Goal: Task Accomplishment & Management: Use online tool/utility

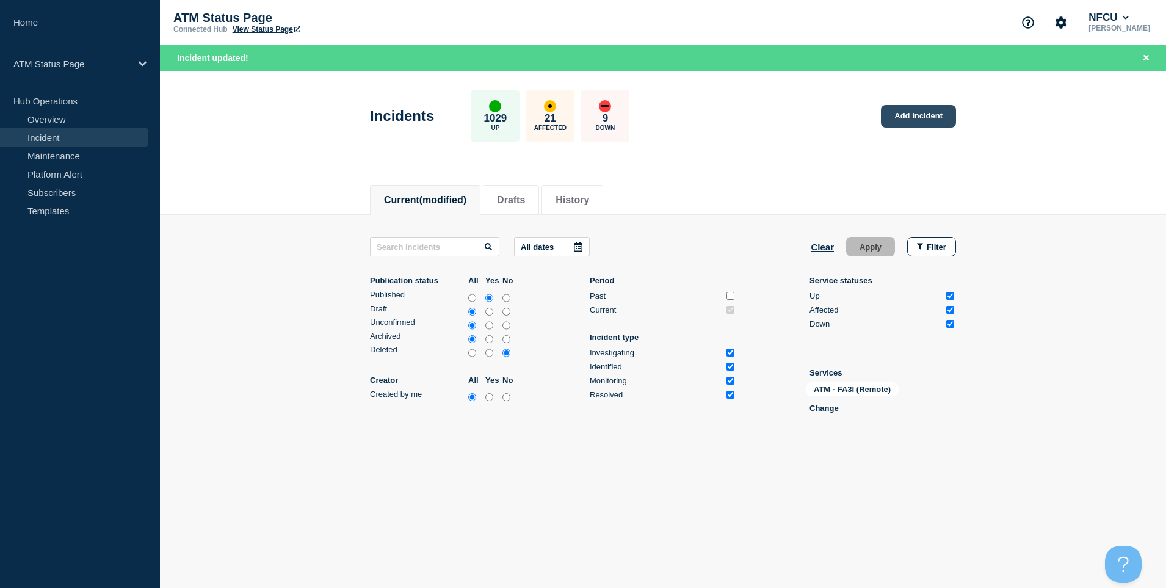
click at [905, 123] on link "Add incident" at bounding box center [918, 116] width 75 height 23
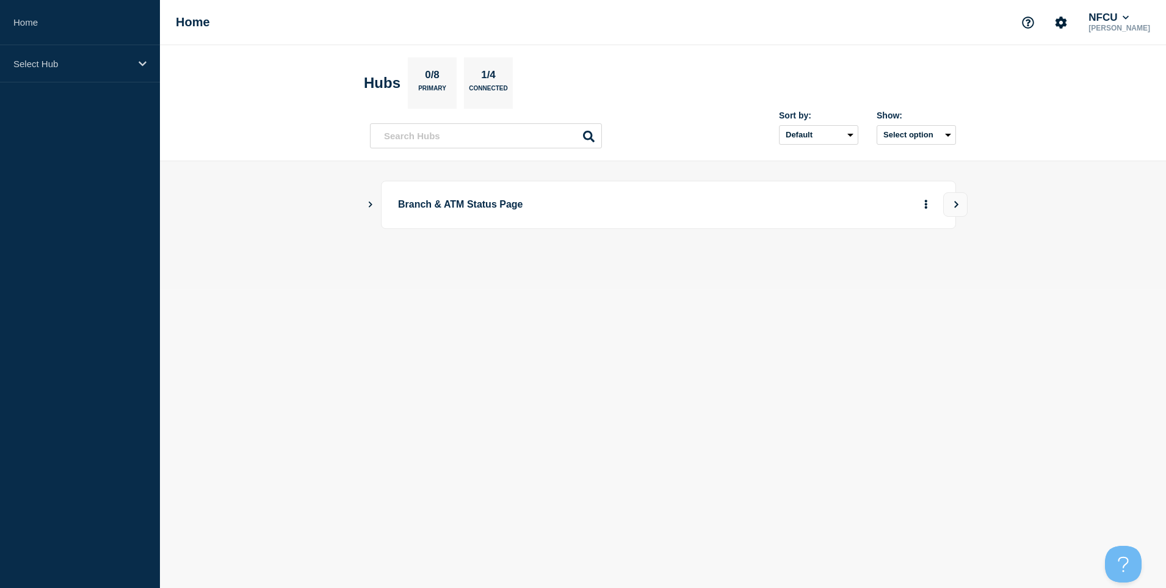
click at [365, 206] on main "Branch & ATM Status Page" at bounding box center [663, 225] width 1006 height 128
click at [368, 205] on icon "Show Connected Hubs" at bounding box center [370, 204] width 8 height 6
click at [814, 274] on button "Create incident" at bounding box center [808, 266] width 73 height 24
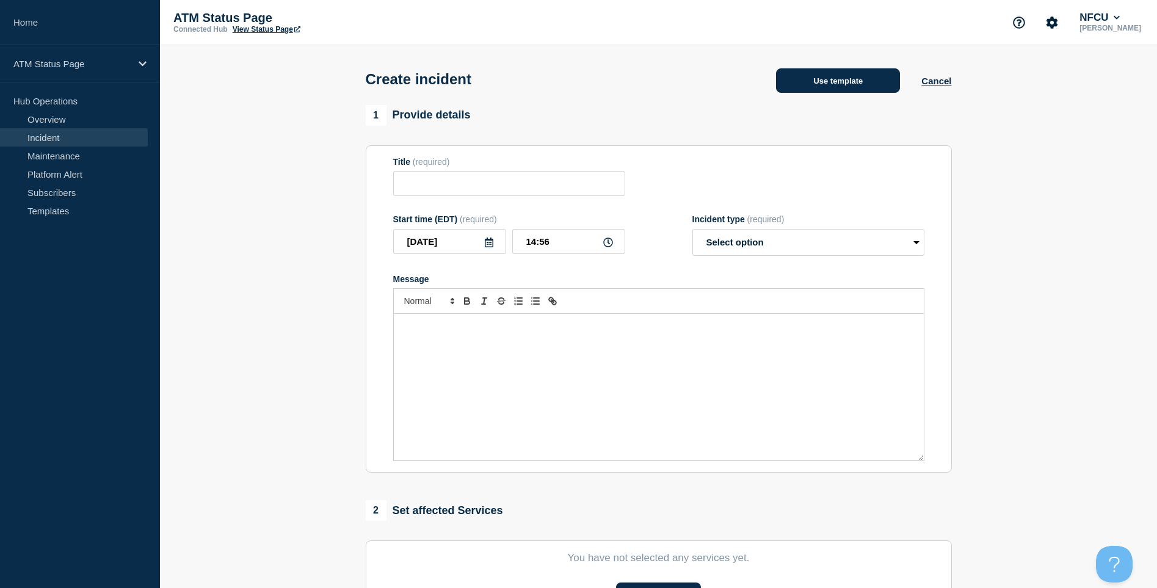
click at [816, 88] on button "Use template" at bounding box center [838, 80] width 124 height 24
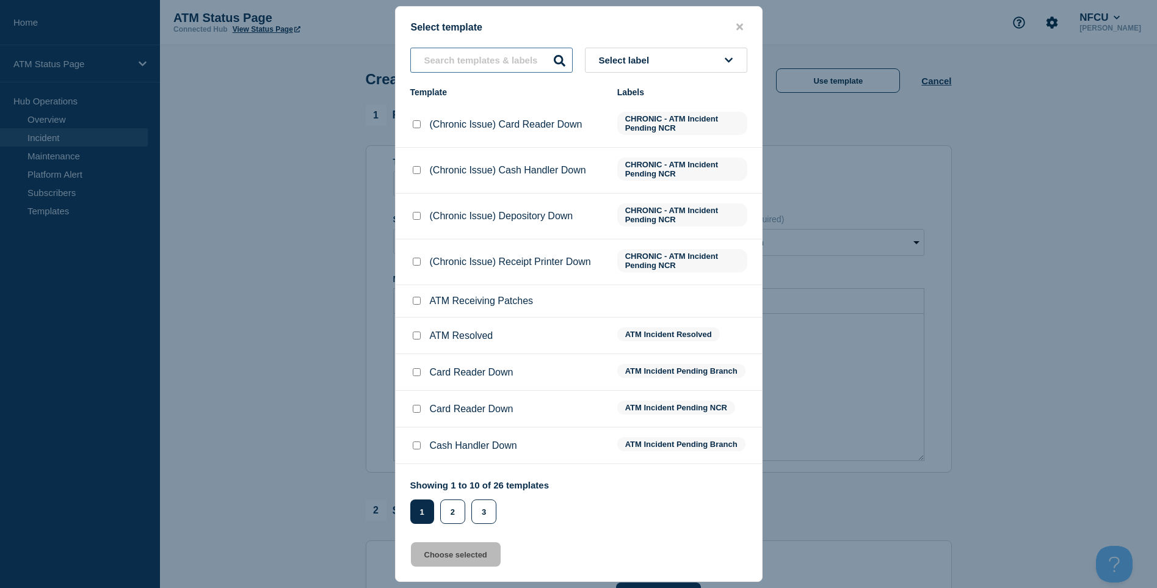
click at [477, 67] on input "text" at bounding box center [491, 60] width 162 height 25
type input "V"
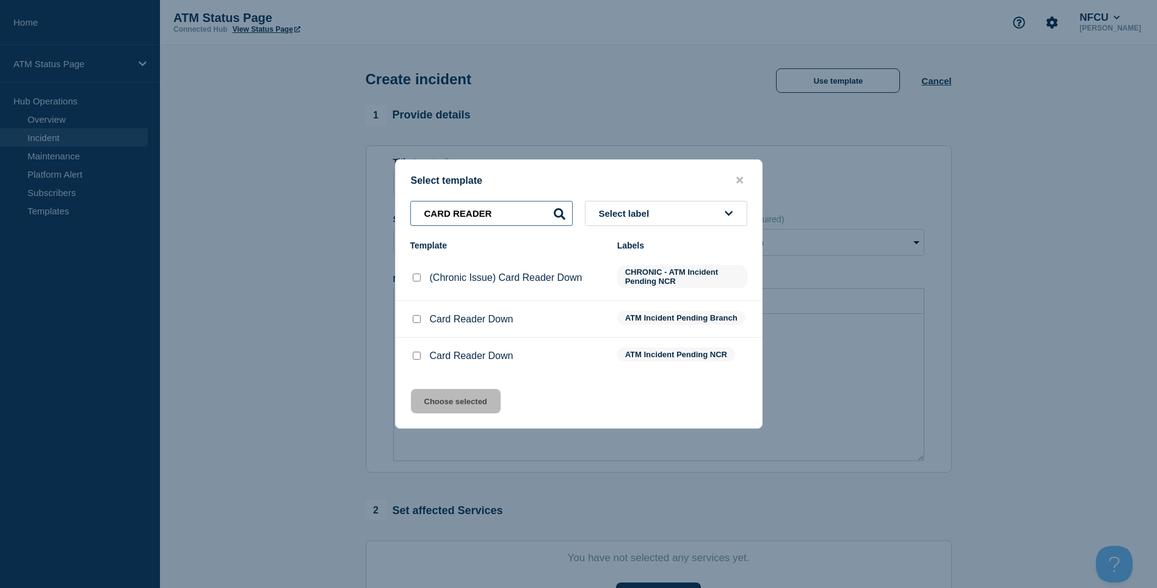
type input "CARD READER"
click at [416, 353] on div at bounding box center [416, 356] width 12 height 12
click at [414, 353] on div at bounding box center [416, 356] width 12 height 12
click at [416, 352] on div at bounding box center [416, 356] width 12 height 12
click at [415, 358] on input "Card Reader Down checkbox" at bounding box center [417, 356] width 8 height 8
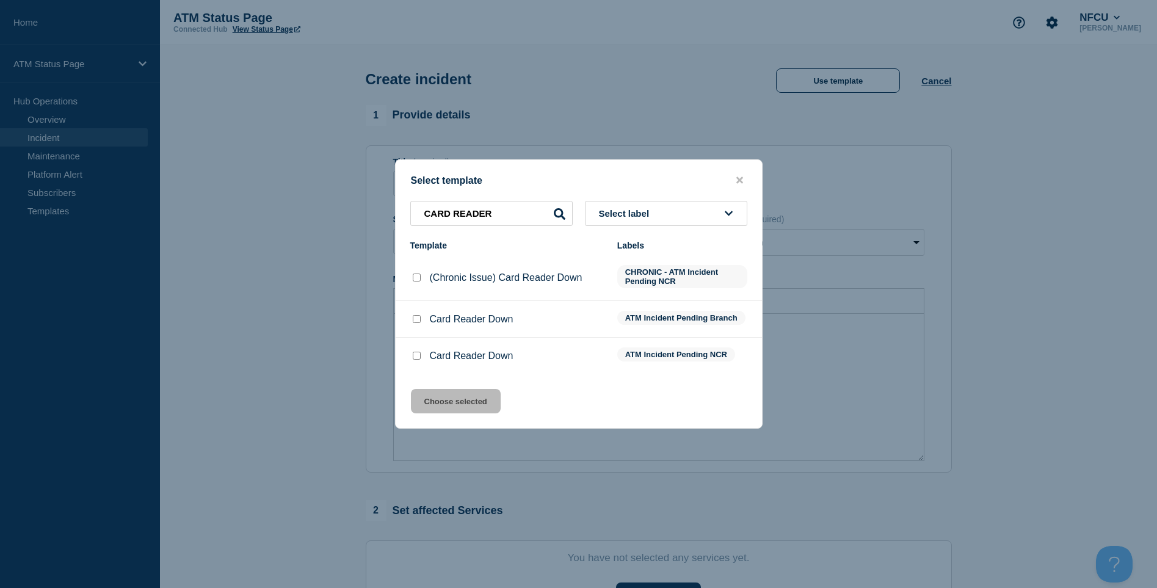
checkbox input "true"
click at [480, 402] on button "Choose selected" at bounding box center [456, 401] width 90 height 24
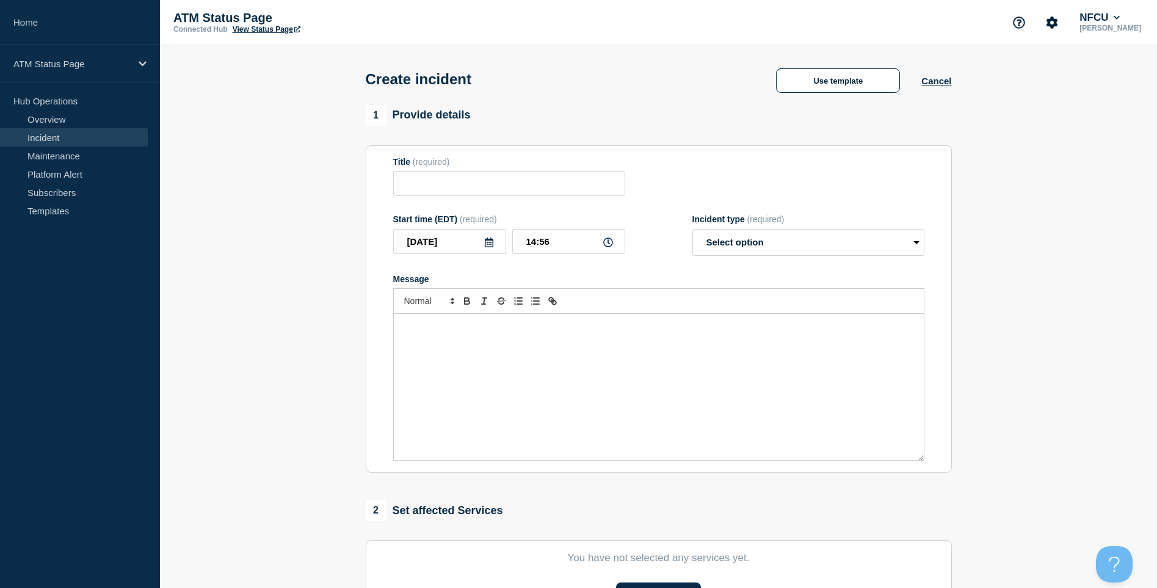
type input "Card Reader Down"
select select "identified"
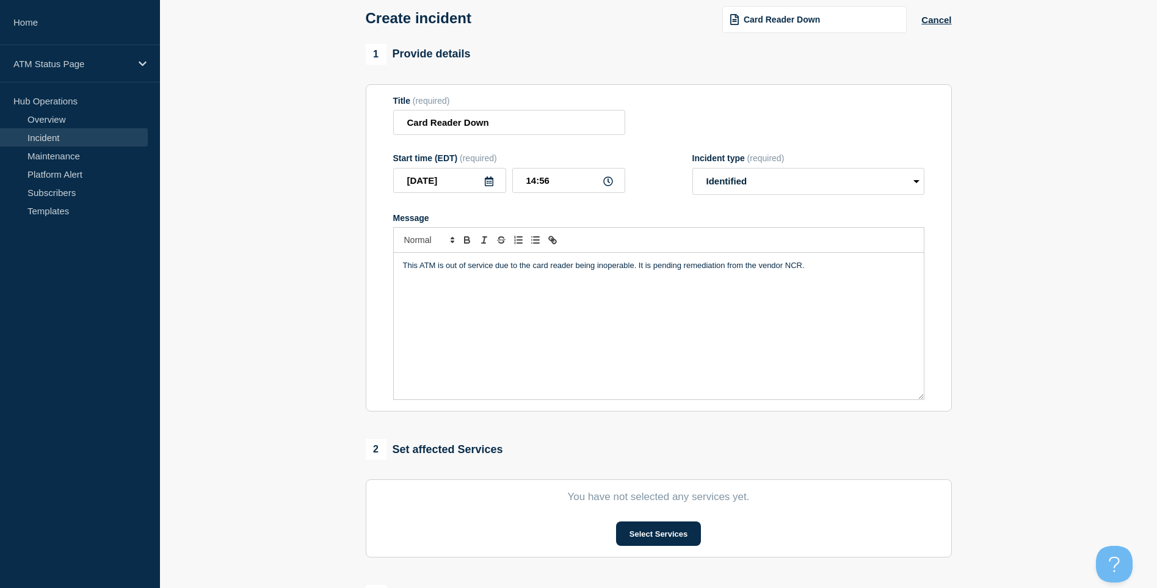
scroll to position [183, 0]
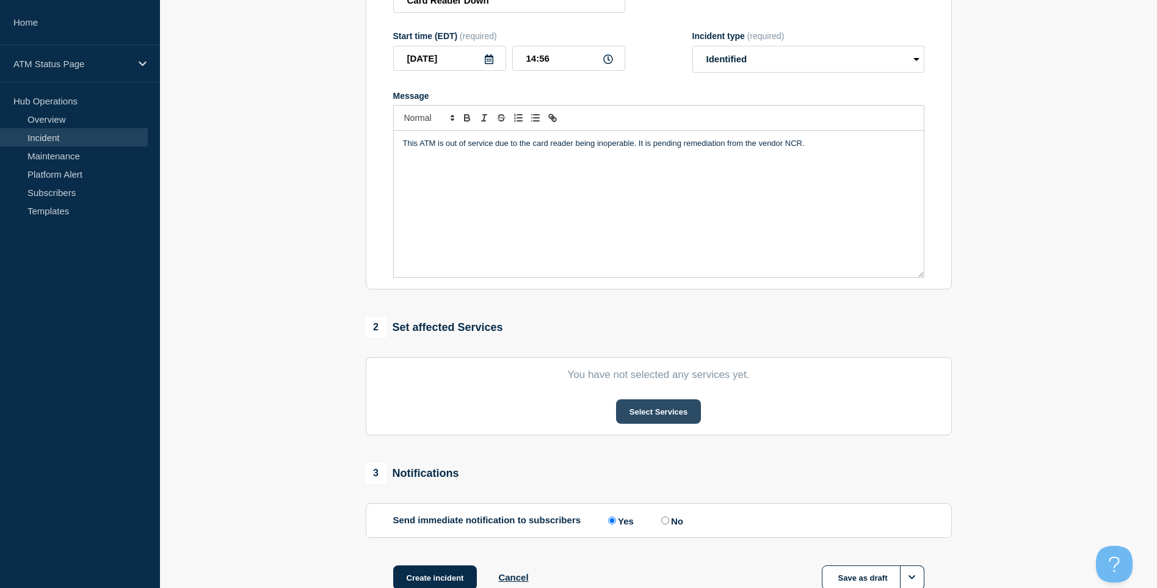
click at [690, 413] on button "Select Services" at bounding box center [658, 411] width 85 height 24
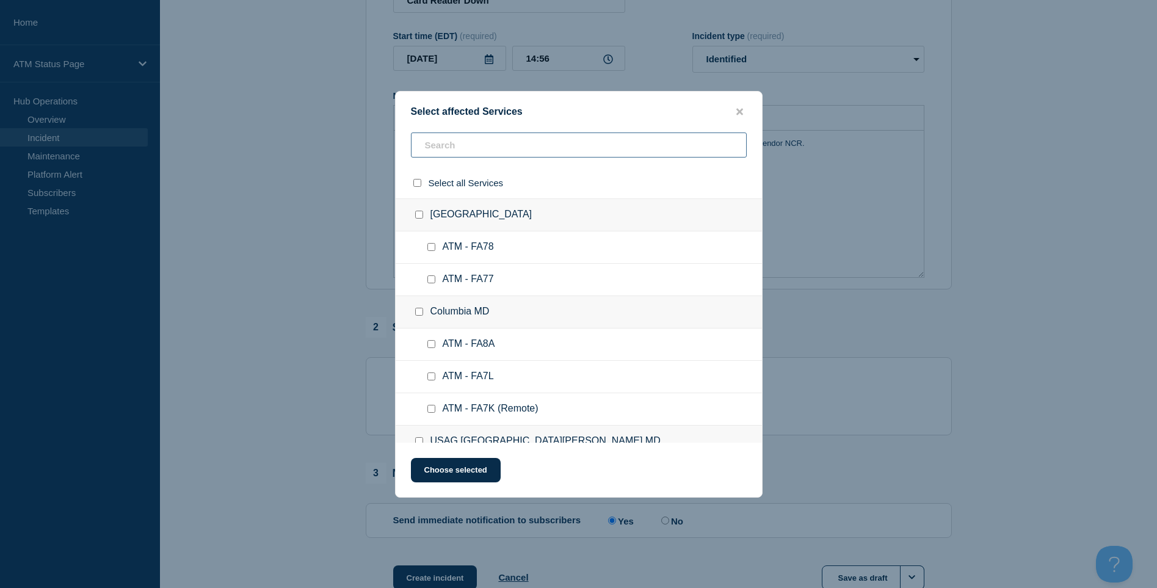
click at [447, 153] on input "text" at bounding box center [579, 144] width 336 height 25
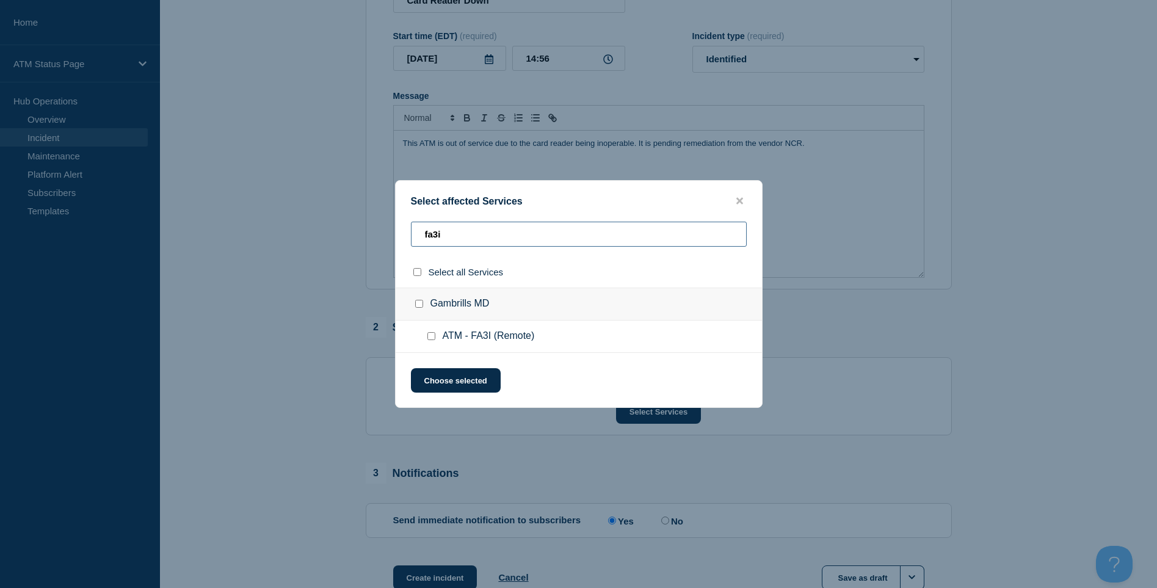
type input "fa3i"
click at [430, 338] on input "ATM - FA3I (Remote) checkbox" at bounding box center [431, 336] width 8 height 8
checkbox input "true"
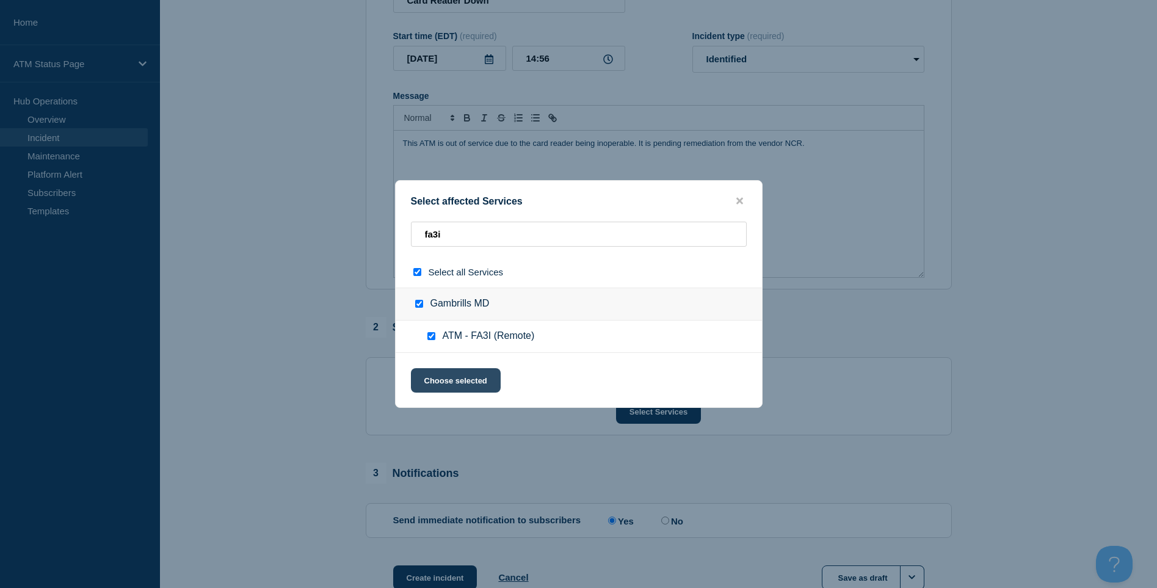
click at [442, 370] on button "Choose selected" at bounding box center [456, 380] width 90 height 24
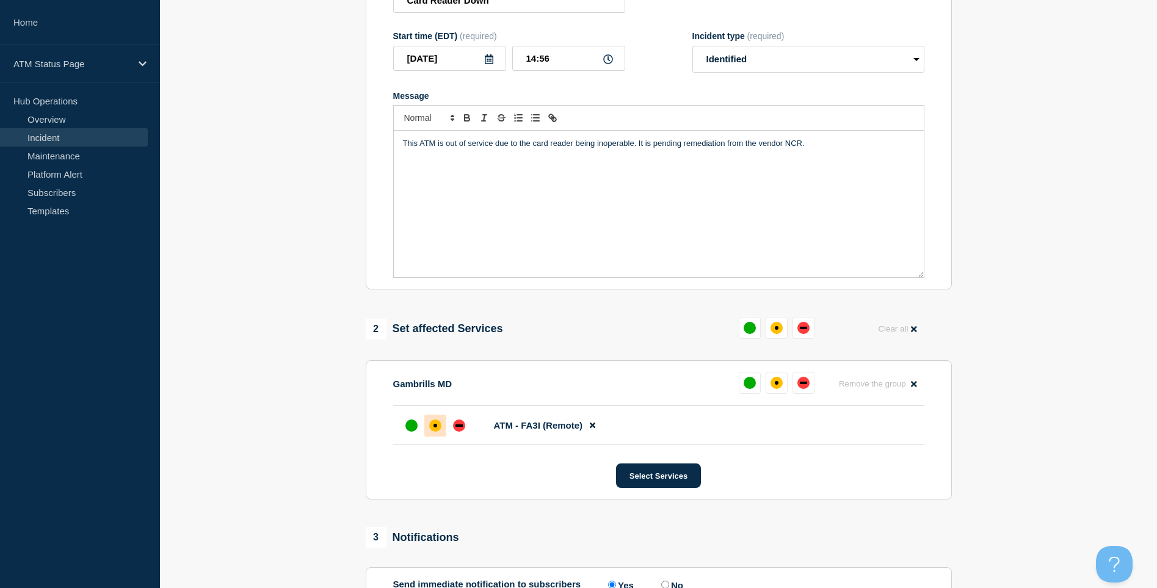
click at [440, 428] on div "affected" at bounding box center [435, 425] width 12 height 12
click at [458, 427] on div "down" at bounding box center [458, 425] width 7 height 2
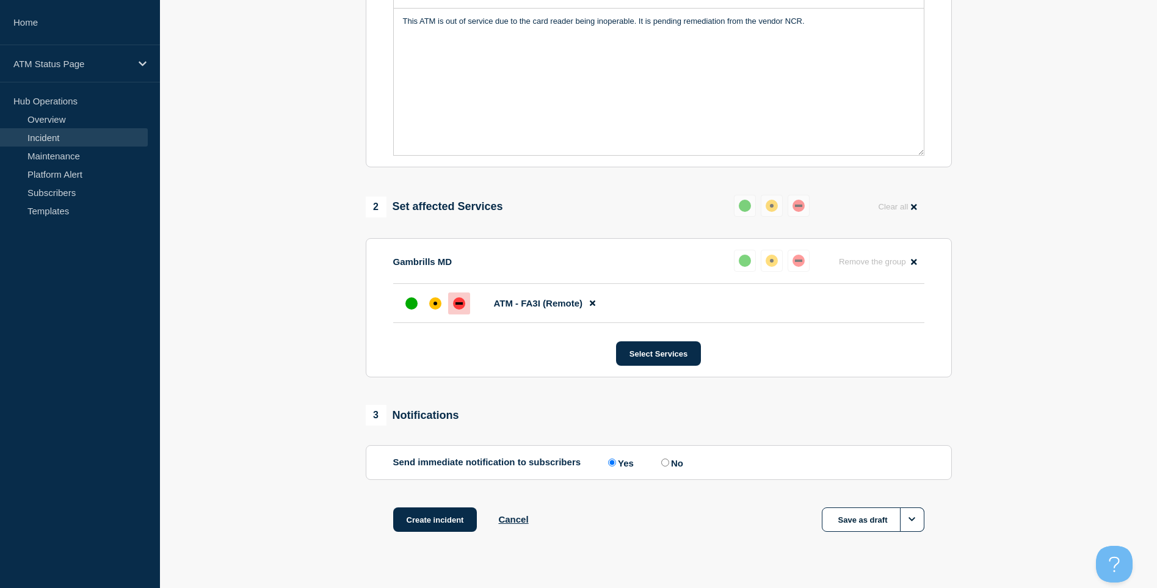
scroll to position [331, 0]
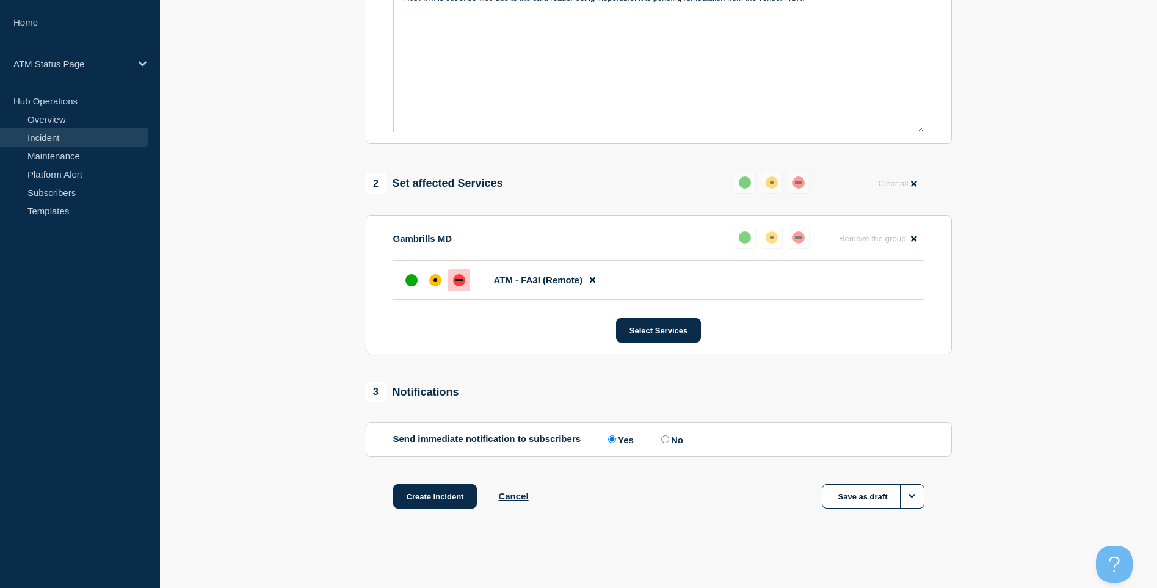
click at [421, 480] on div "1 Provide details Title (required) Card Reader Down Start time (EDT) (required)…" at bounding box center [658, 158] width 600 height 763
click at [415, 485] on button "Create incident" at bounding box center [435, 496] width 84 height 24
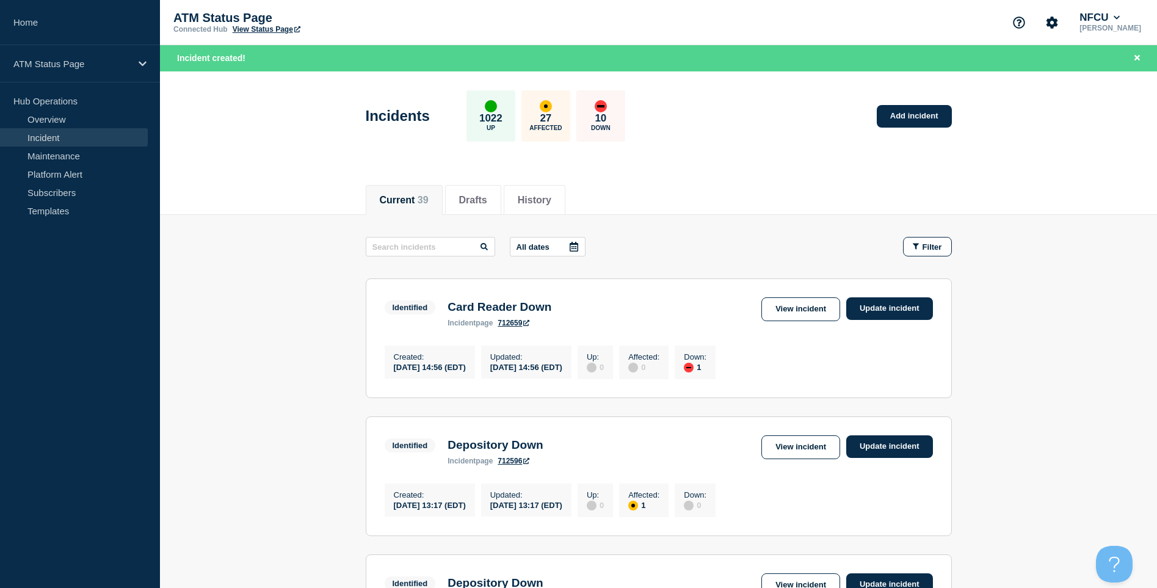
click at [656, 173] on div "Current 39 Drafts History" at bounding box center [659, 194] width 586 height 42
